Goal: Find specific page/section: Find specific page/section

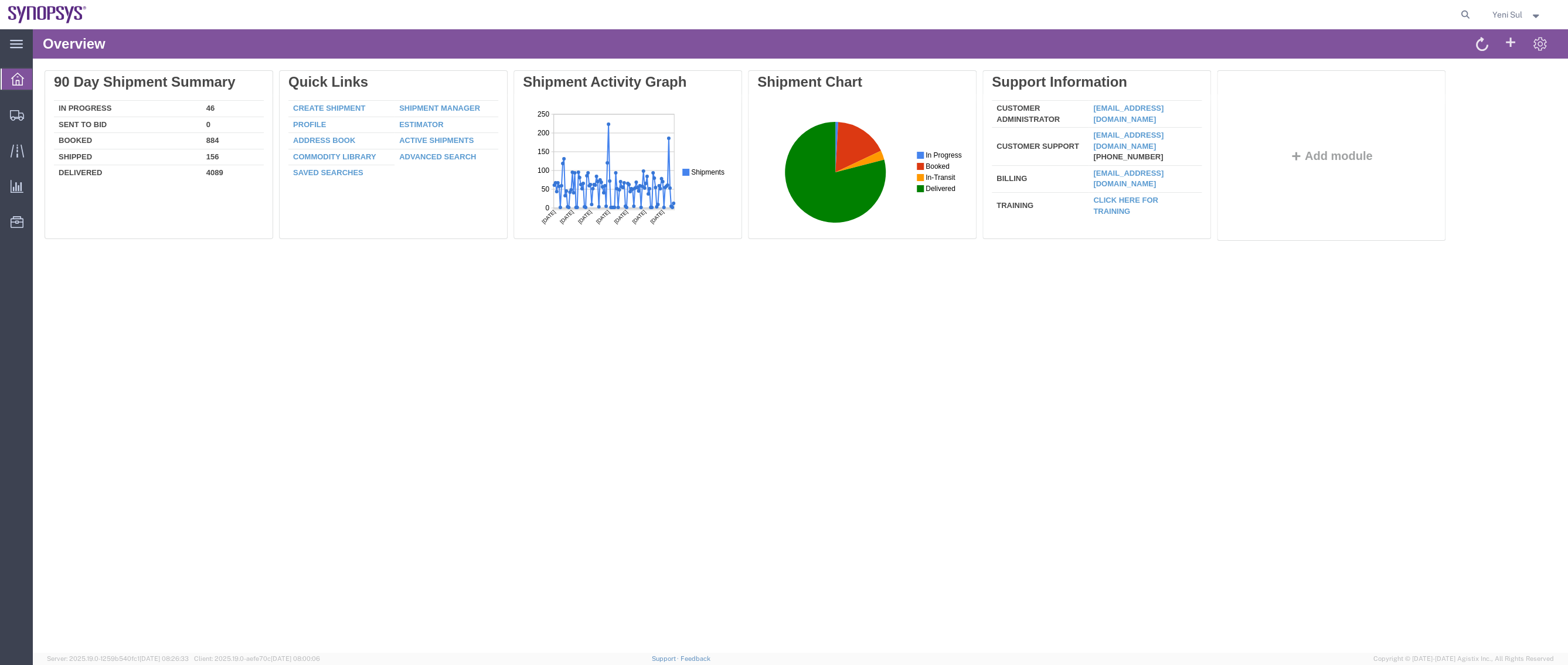
click at [880, 473] on div "Overview Delete 90 Day Shipment Summary In Progress 46 Sent To Bid 0 Booked 884…" at bounding box center [800, 341] width 1535 height 624
click at [0, 0] on span "Shipment Manager" at bounding box center [0, 0] width 0 height 0
